Goal: Task Accomplishment & Management: Use online tool/utility

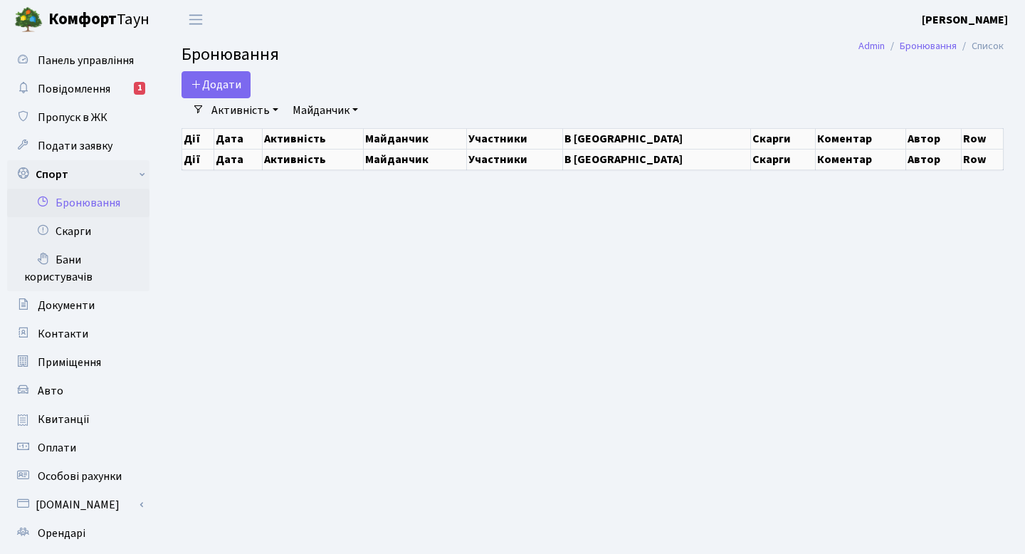
select select "25"
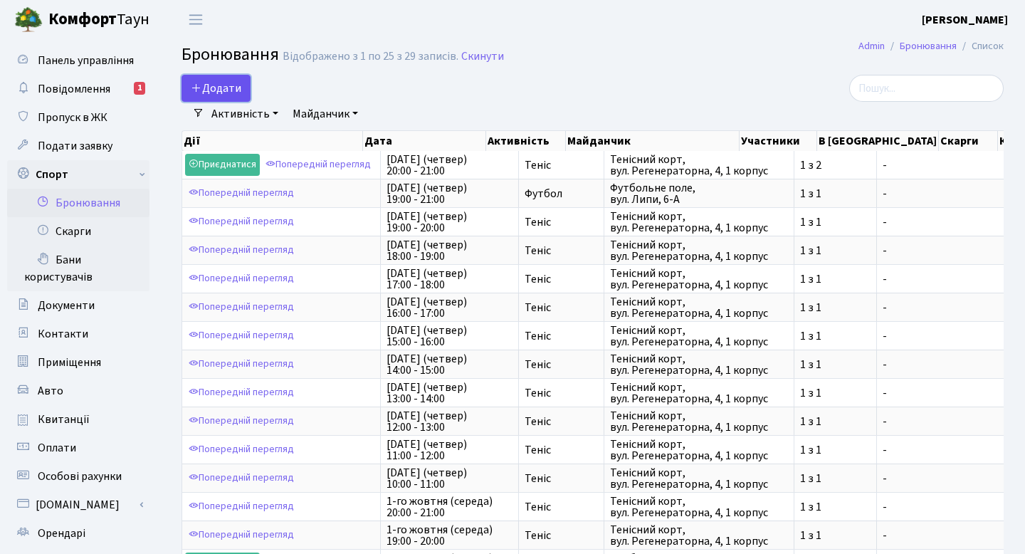
click at [218, 80] on button "Додати" at bounding box center [215, 88] width 69 height 27
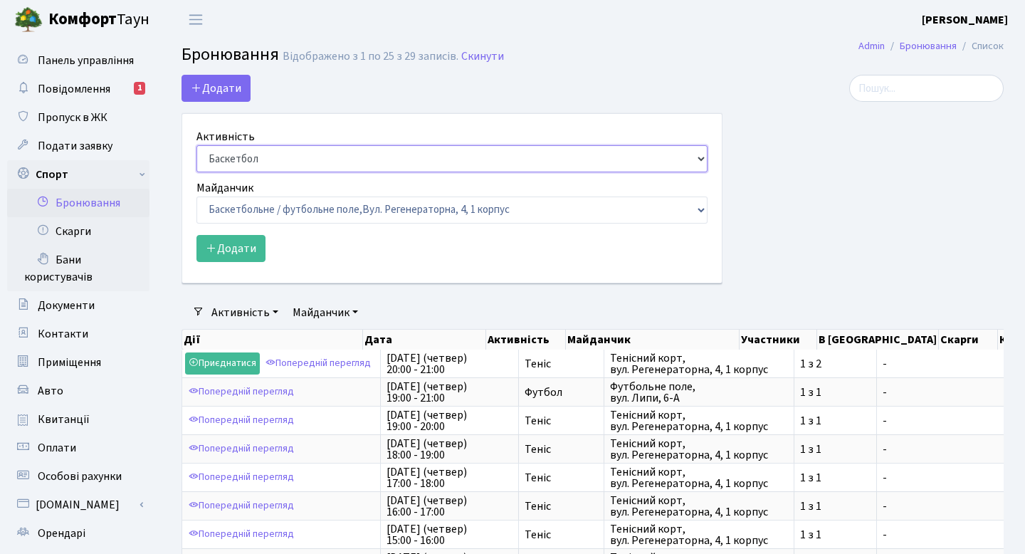
click at [252, 159] on select "Баскетбол Волейбол Йога Катання на роликах Настільний теніс Теніс Футбол Фітнес" at bounding box center [451, 158] width 511 height 27
select select "1"
click at [196, 145] on select "Баскетбол Волейбол Йога Катання на роликах Настільний теніс Теніс Футбол Фітнес" at bounding box center [451, 158] width 511 height 27
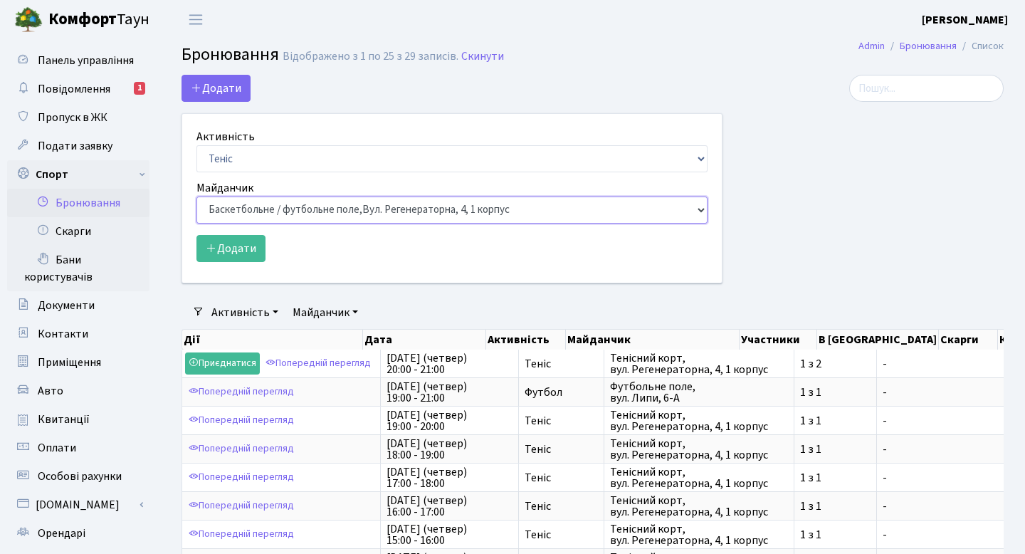
click at [278, 221] on select "Баскетбольне / футбольне поле, Вул. Регенераторна, 4, 1 корпус Баскетбольне пол…" at bounding box center [451, 209] width 511 height 27
select select "1"
click at [196, 196] on select "Баскетбольне / футбольне поле, Вул. Регенераторна, 4, 1 корпус Баскетбольне пол…" at bounding box center [451, 209] width 511 height 27
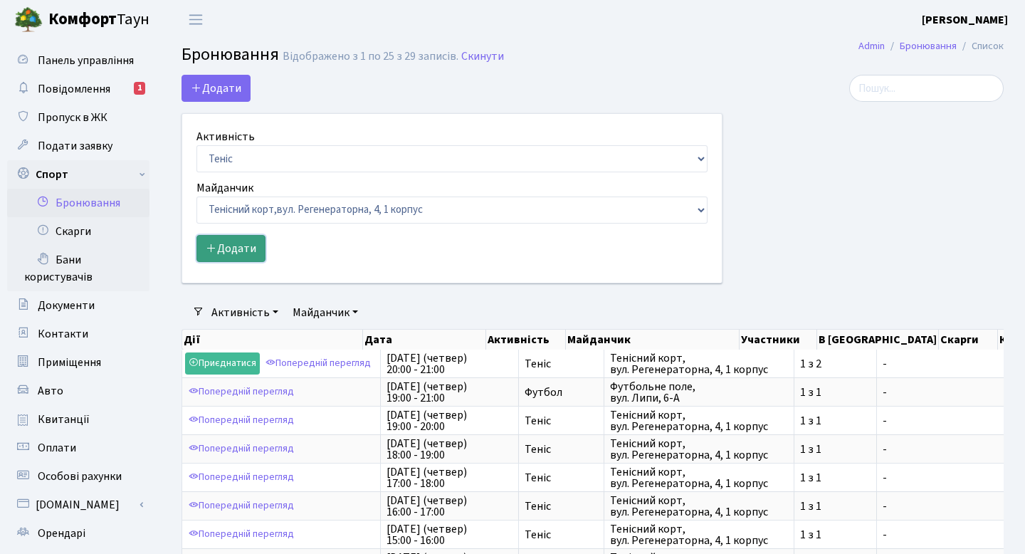
click at [232, 251] on button "Додати" at bounding box center [230, 248] width 69 height 27
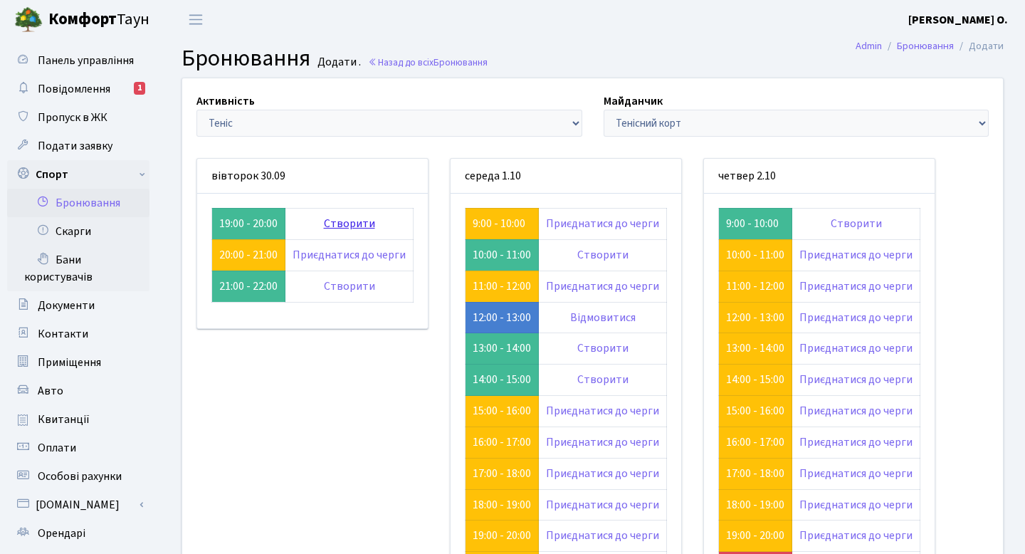
click at [336, 226] on link "Створити" at bounding box center [349, 224] width 51 height 16
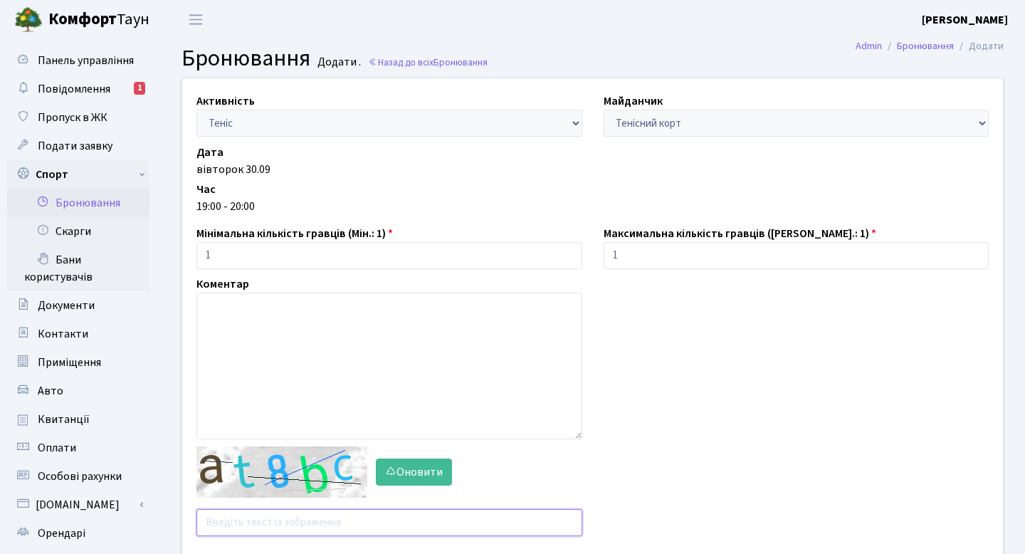
click at [302, 517] on input "text" at bounding box center [389, 522] width 386 height 27
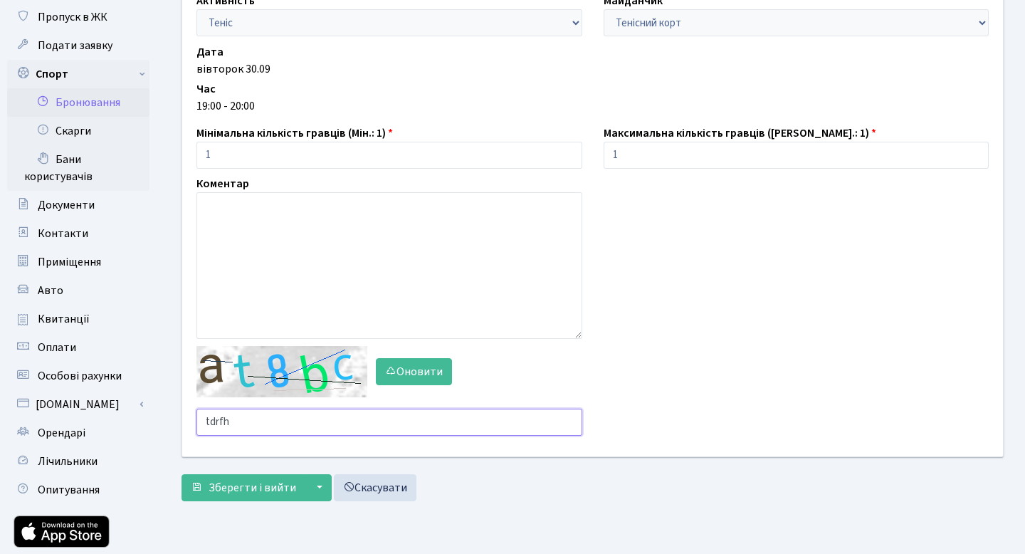
scroll to position [117, 0]
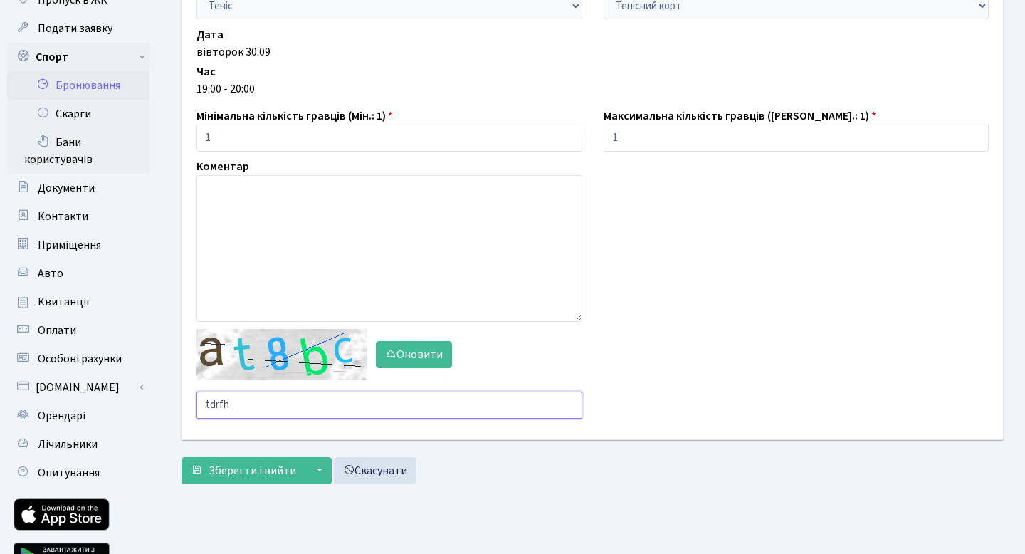
type input "tdrfh"
click at [251, 489] on div "Активність - Баскетбол Волейбол Йога Катання на роликах Настільний теніс [PERSO…" at bounding box center [592, 225] width 843 height 531
click at [251, 478] on span "Зберегти і вийти" at bounding box center [253, 471] width 88 height 16
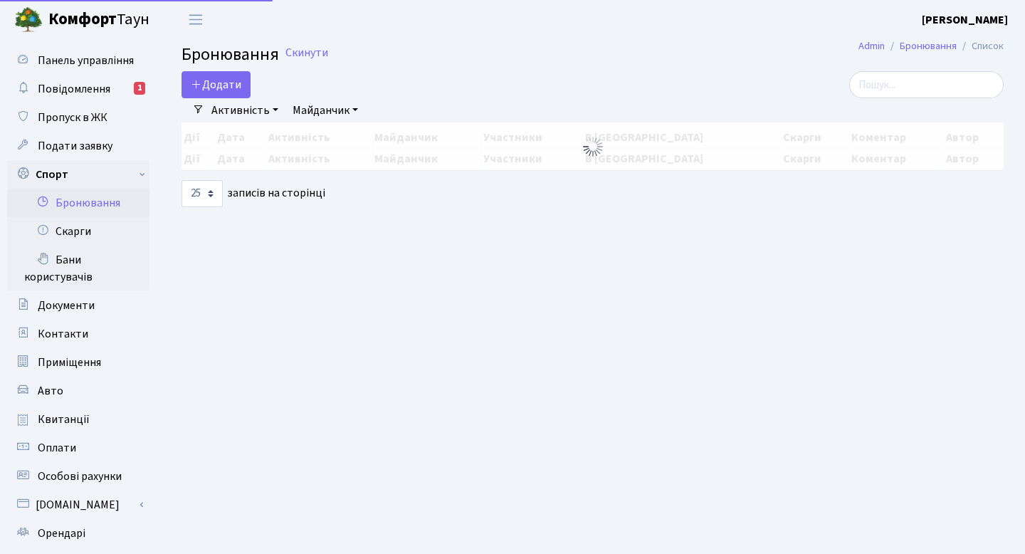
select select "25"
